Goal: Register for event/course

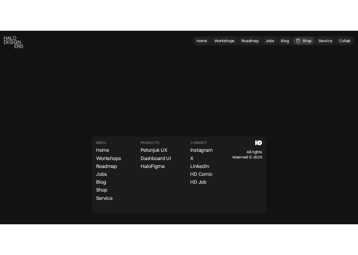
scroll to position [2224, 0]
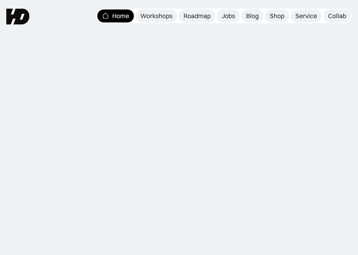
click at [166, 24] on div "Komunitas belajar UIUX Design & Research Bangun karir UIUX tanpa gelar formal? …" at bounding box center [179, 75] width 358 height 150
click at [166, 17] on div "Workshops" at bounding box center [156, 16] width 32 height 8
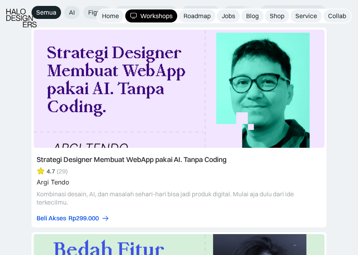
scroll to position [1379, 0]
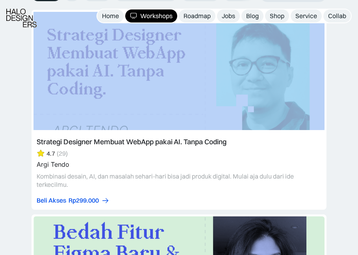
drag, startPoint x: 29, startPoint y: 130, endPoint x: 194, endPoint y: 140, distance: 165.2
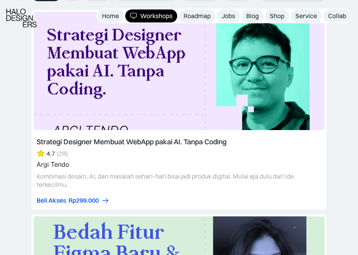
click at [37, 129] on link at bounding box center [178, 109] width 295 height 199
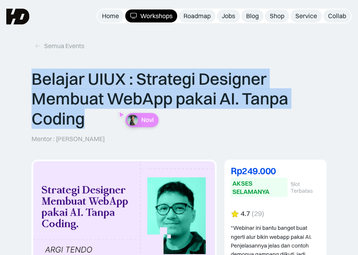
drag, startPoint x: 99, startPoint y: 137, endPoint x: 28, endPoint y: 87, distance: 85.9
copy p "Belajar UIUX : Strategi Designer Membuat WebApp pakai AI. Tanpa Coding"
